Goal: Information Seeking & Learning: Find specific fact

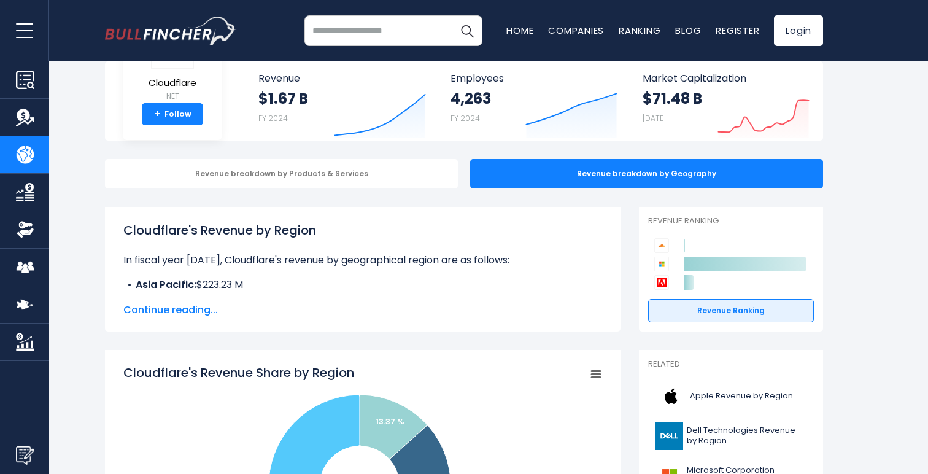
click at [197, 306] on span "Continue reading..." at bounding box center [362, 310] width 479 height 15
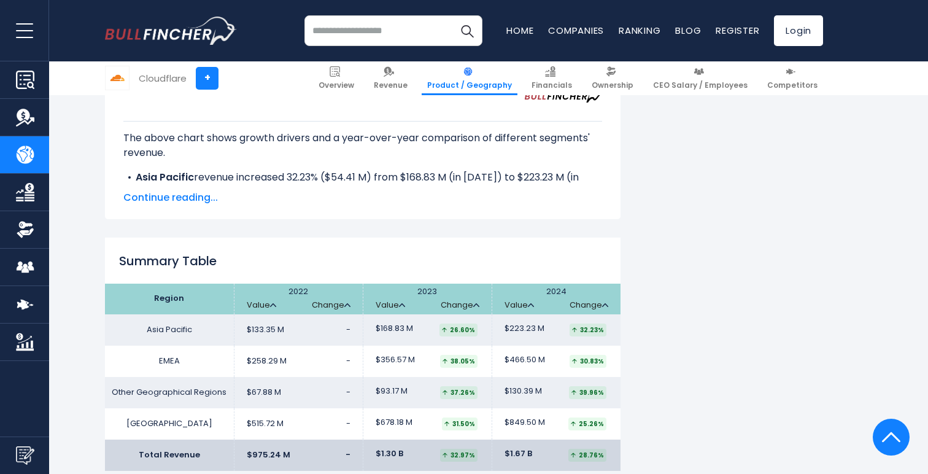
scroll to position [1912, 0]
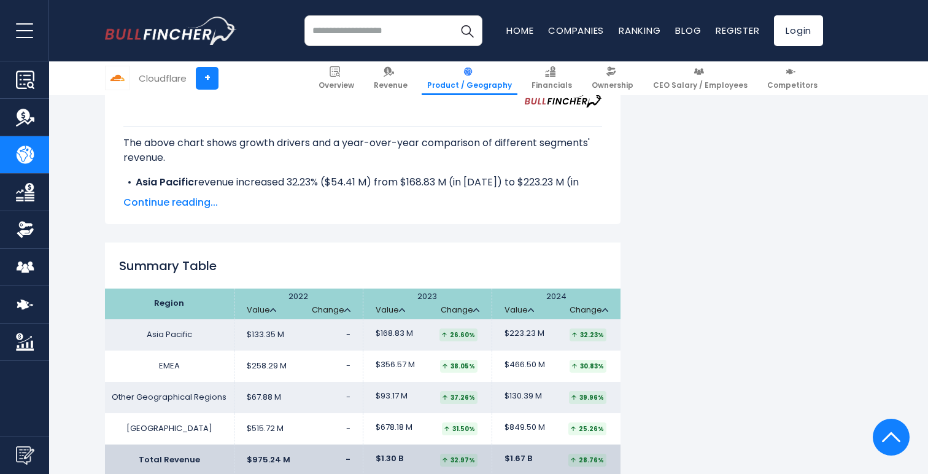
click at [199, 195] on span "Continue reading..." at bounding box center [362, 202] width 479 height 15
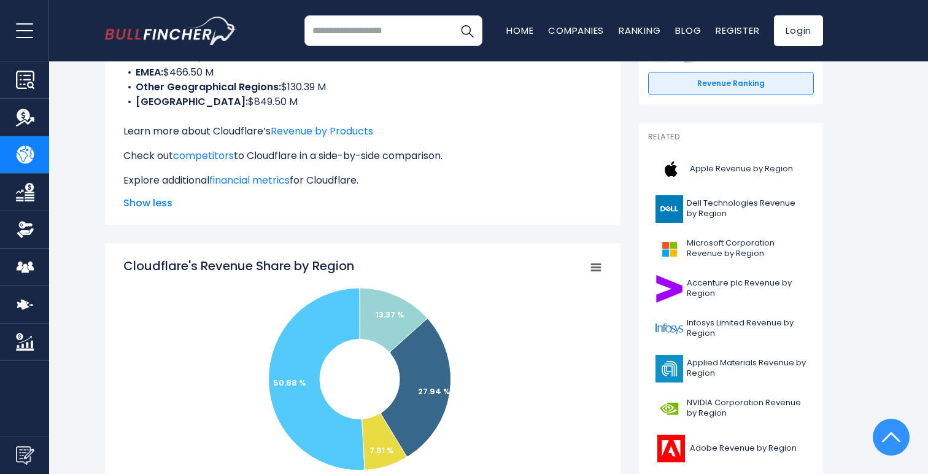
scroll to position [42, 0]
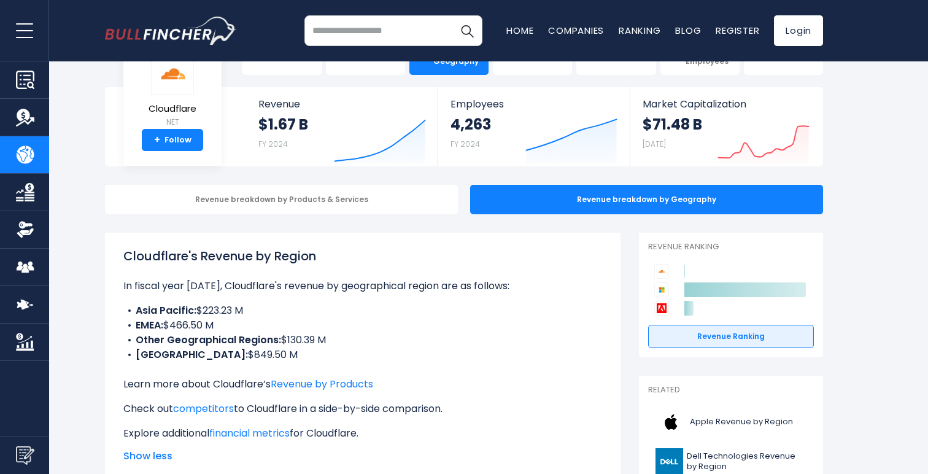
click at [396, 34] on input "search" at bounding box center [393, 30] width 178 height 31
type input "*******"
click at [473, 31] on img "Search" at bounding box center [467, 31] width 16 height 16
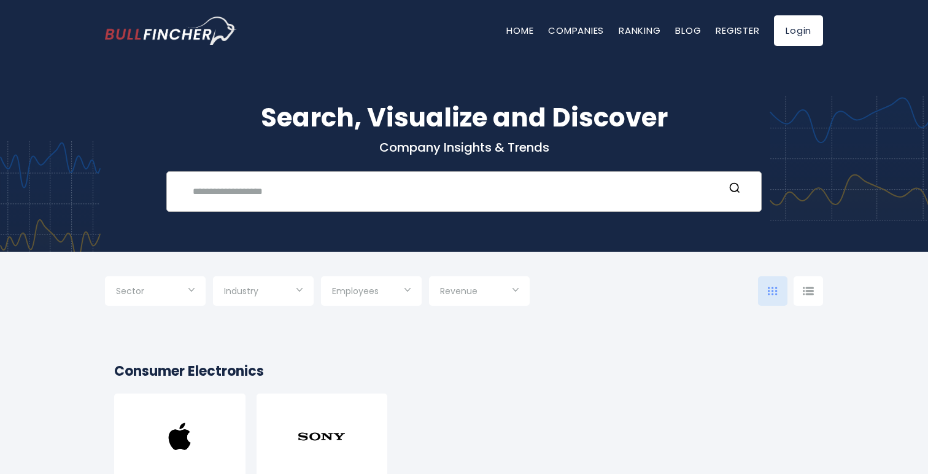
click at [261, 208] on div "Recent searches Trending searches Apple Overview" at bounding box center [463, 191] width 595 height 41
click at [249, 199] on input "text" at bounding box center [454, 191] width 539 height 23
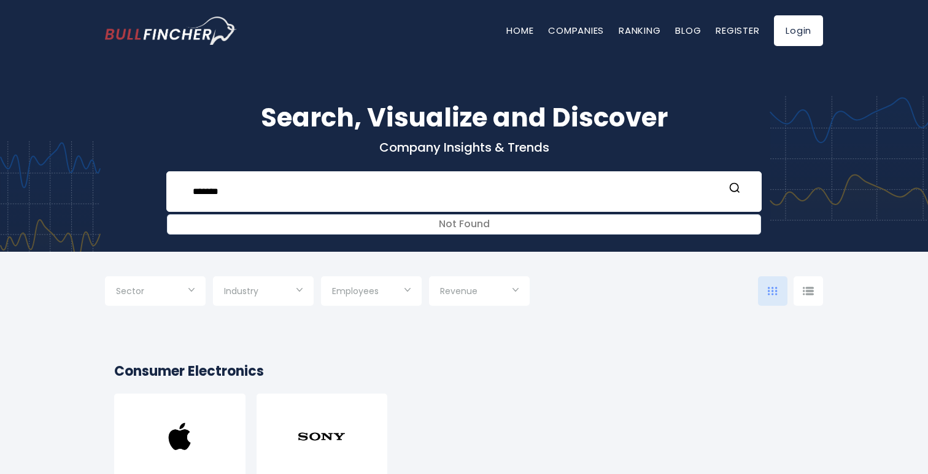
type input "*******"
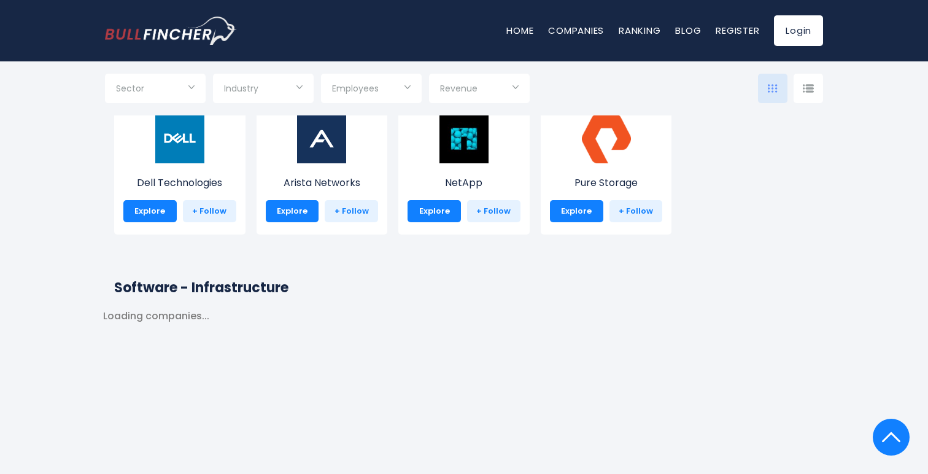
scroll to position [914, 0]
